Goal: Task Accomplishment & Management: Manage account settings

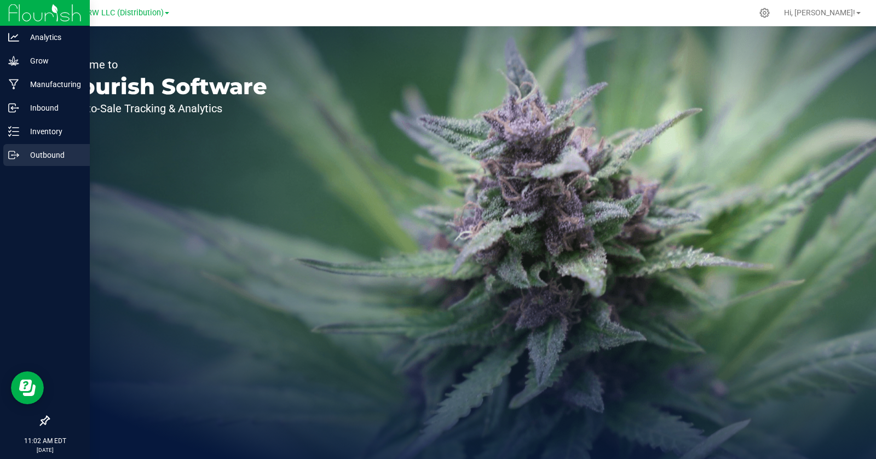
click at [46, 152] on p "Outbound" at bounding box center [52, 154] width 66 height 13
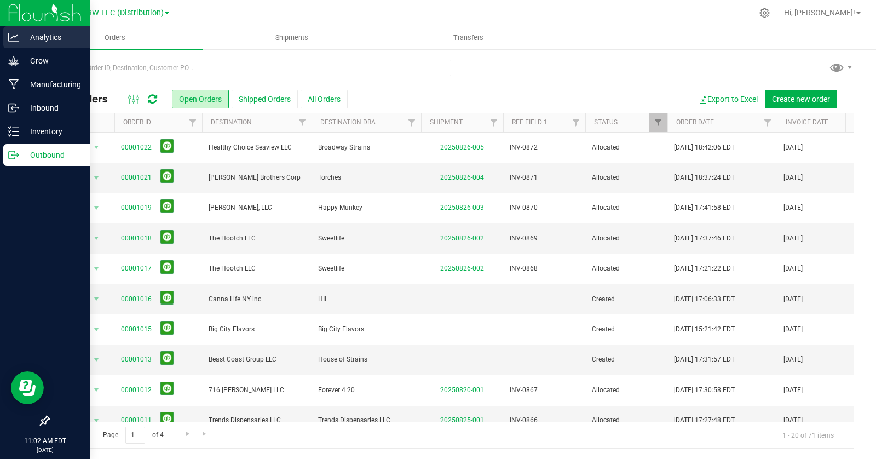
click at [52, 35] on p "Analytics" at bounding box center [52, 37] width 66 height 13
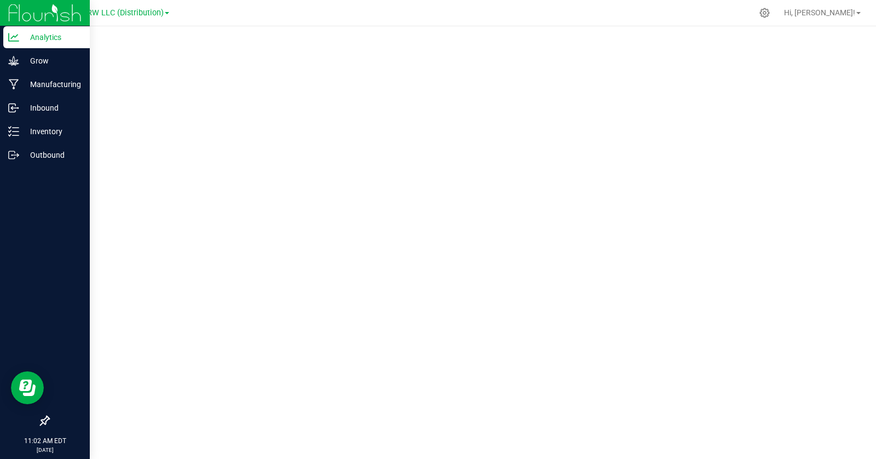
click at [59, 9] on img at bounding box center [44, 13] width 73 height 26
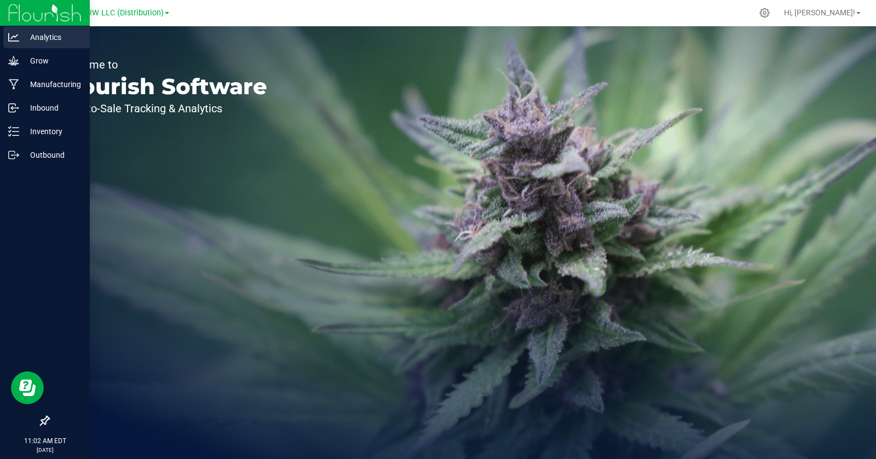
click at [61, 39] on p "Analytics" at bounding box center [52, 37] width 66 height 13
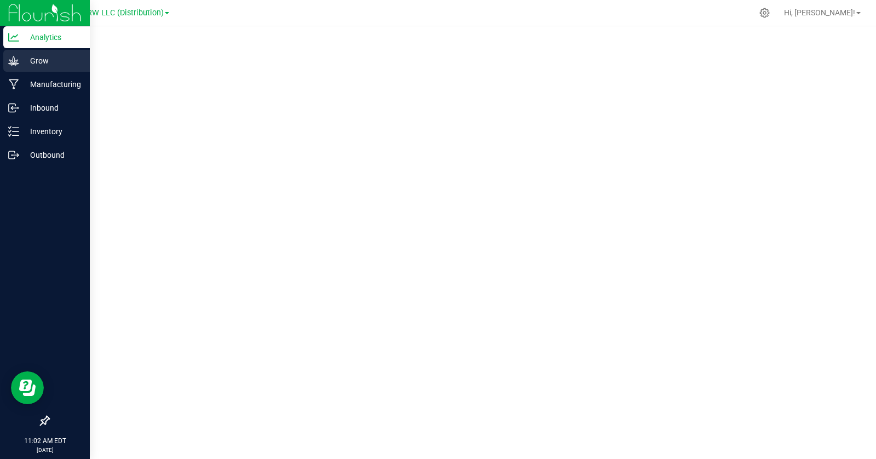
click at [16, 61] on icon at bounding box center [13, 60] width 11 height 11
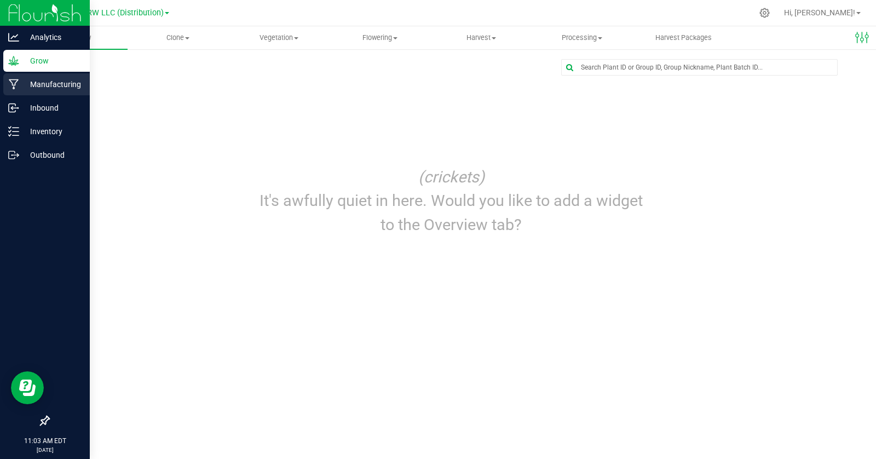
click at [37, 88] on p "Manufacturing" at bounding box center [52, 84] width 66 height 13
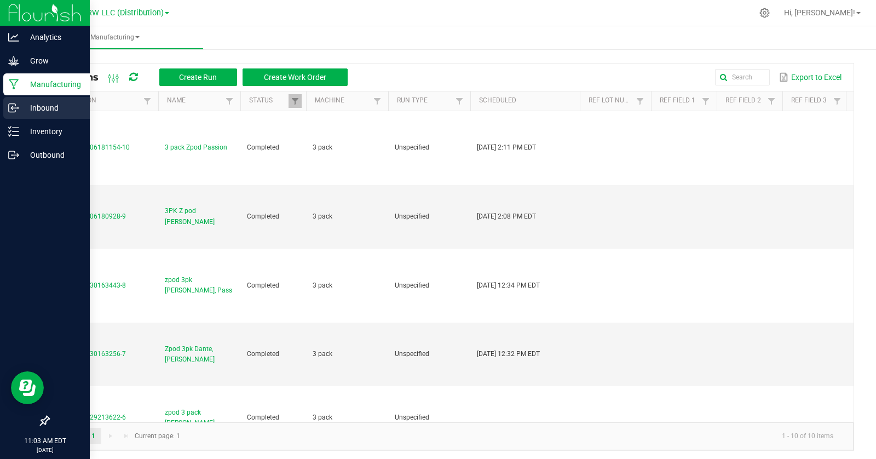
click at [44, 102] on p "Inbound" at bounding box center [52, 107] width 66 height 13
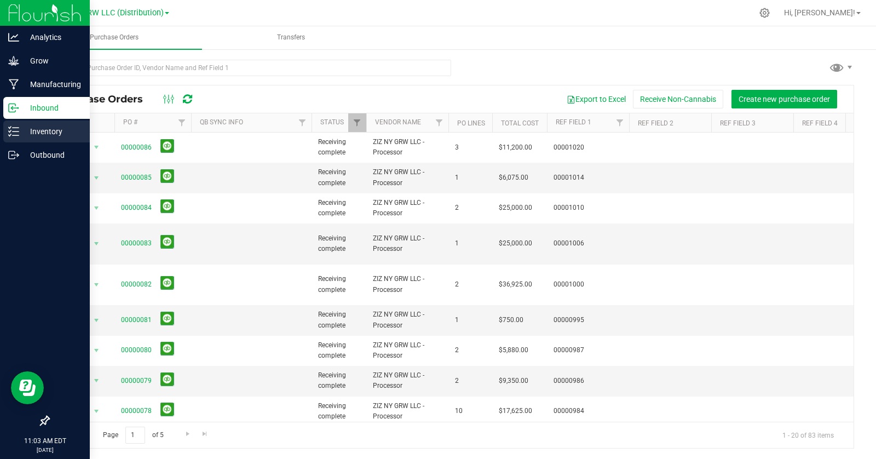
click at [14, 132] on icon at bounding box center [13, 131] width 11 height 11
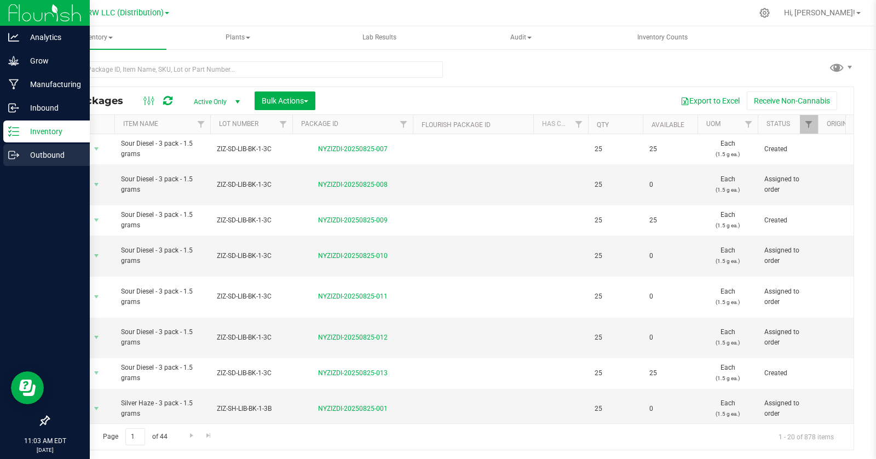
click at [24, 153] on p "Outbound" at bounding box center [52, 154] width 66 height 13
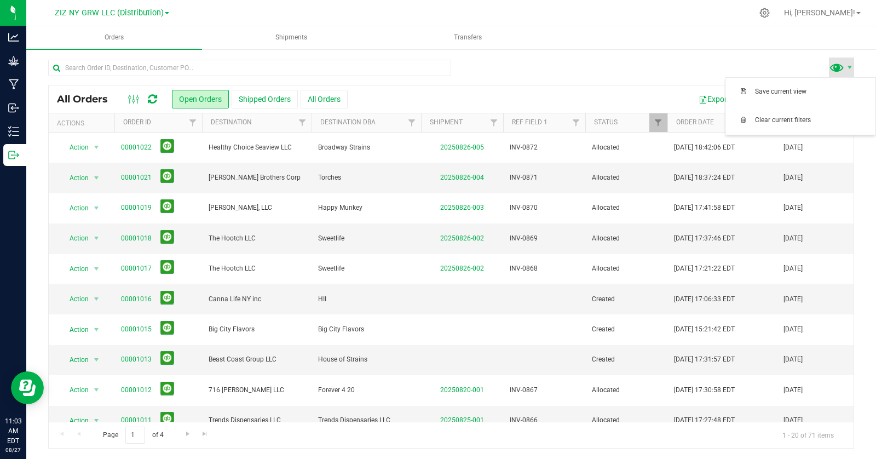
click at [833, 67] on span at bounding box center [837, 67] width 16 height 16
click at [571, 71] on div at bounding box center [451, 72] width 806 height 25
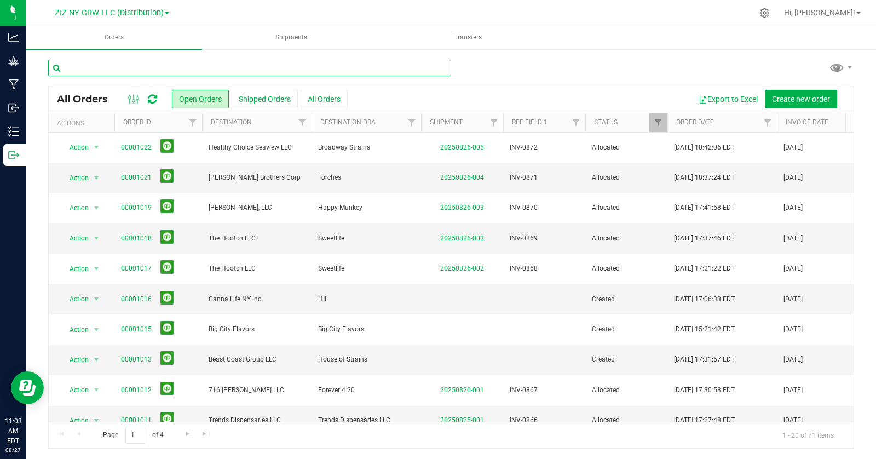
click at [177, 71] on input "text" at bounding box center [249, 68] width 403 height 16
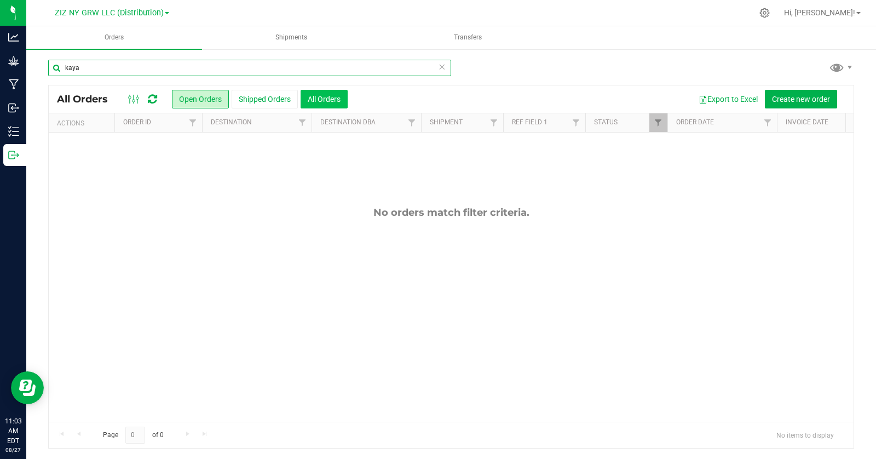
type input "kaya"
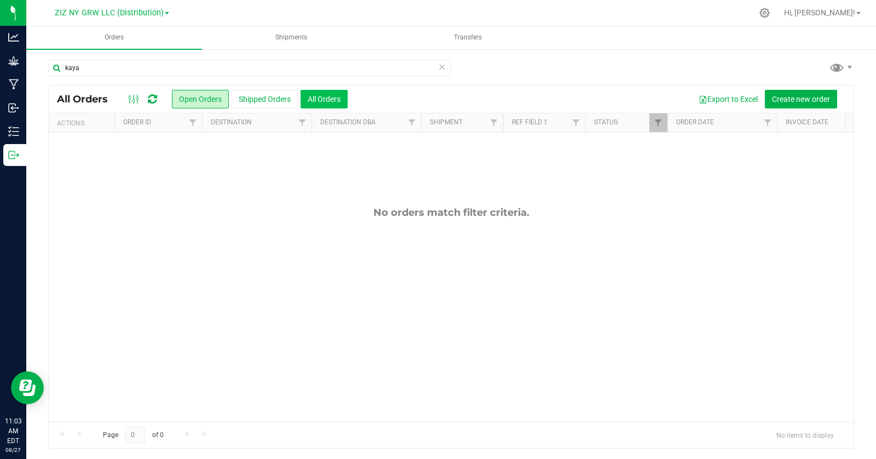
click at [345, 101] on button "All Orders" at bounding box center [324, 99] width 47 height 19
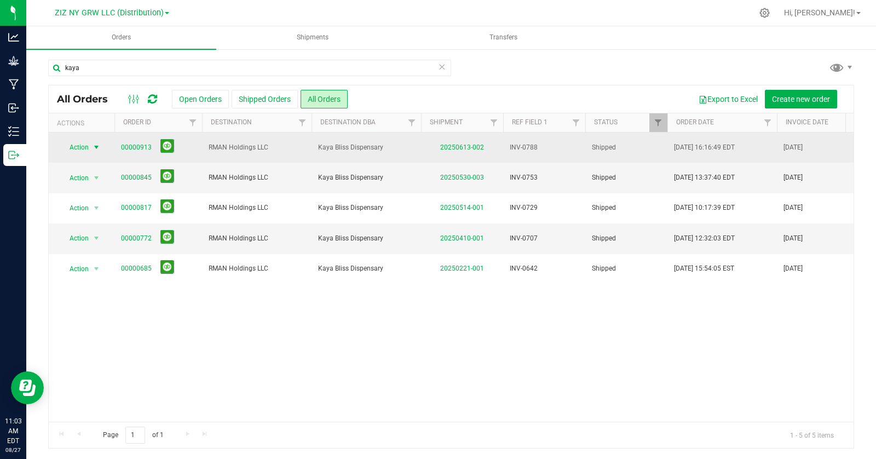
click at [99, 147] on span "select" at bounding box center [96, 147] width 9 height 9
click at [99, 147] on span "select" at bounding box center [96, 148] width 9 height 9
click at [133, 148] on link "00000913" at bounding box center [136, 147] width 31 height 10
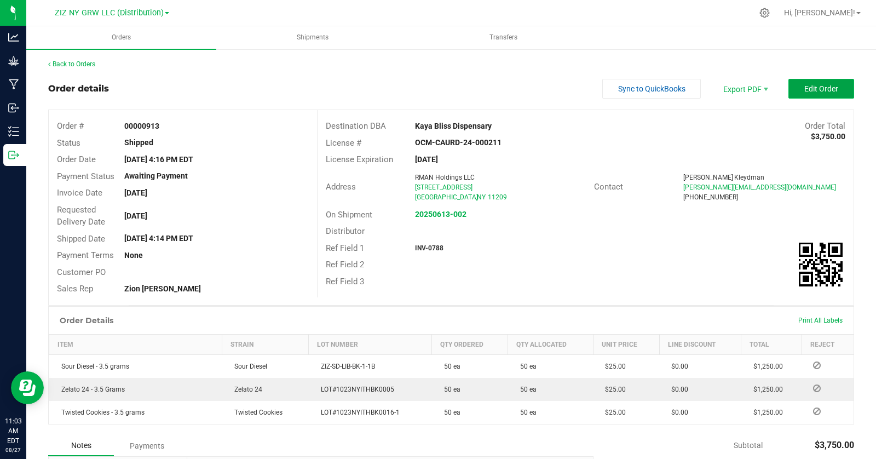
click at [805, 90] on span "Edit Order" at bounding box center [822, 88] width 34 height 9
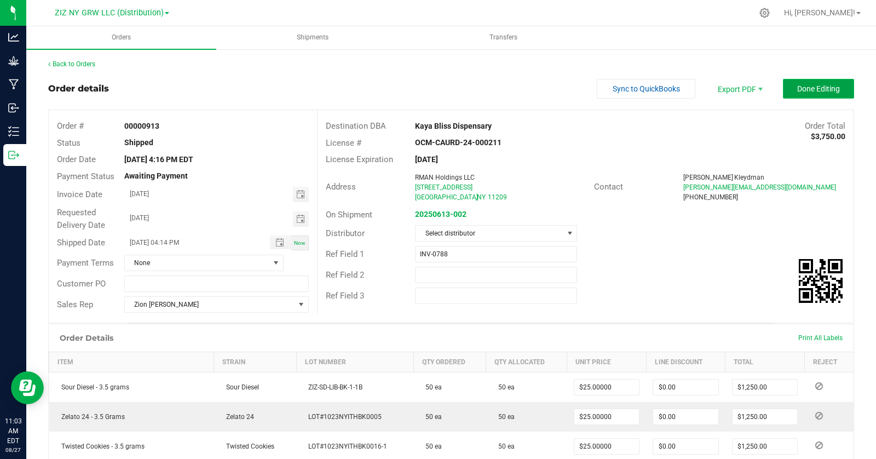
click at [799, 89] on span "Done Editing" at bounding box center [819, 88] width 43 height 9
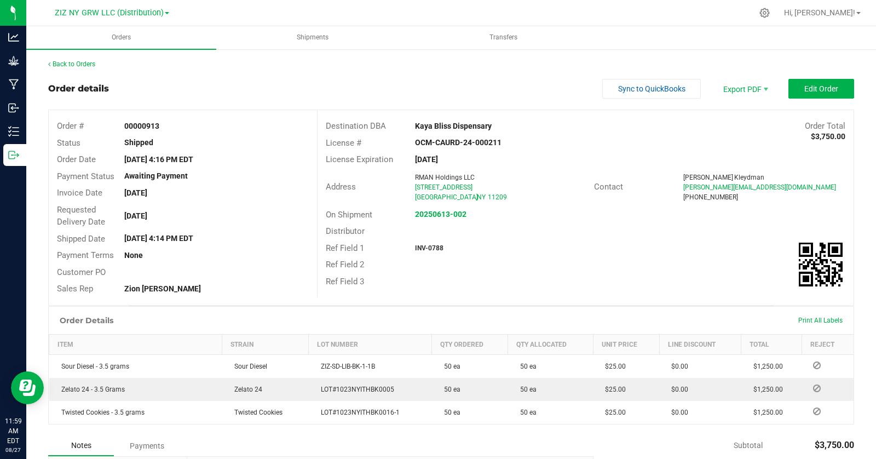
click at [333, 72] on div "Back to Orders Order details Sync to QuickBooks Export PDF Edit Order Order # 0…" at bounding box center [451, 331] width 806 height 545
click at [73, 66] on link "Back to Orders" at bounding box center [71, 64] width 47 height 8
